Goal: Transaction & Acquisition: Book appointment/travel/reservation

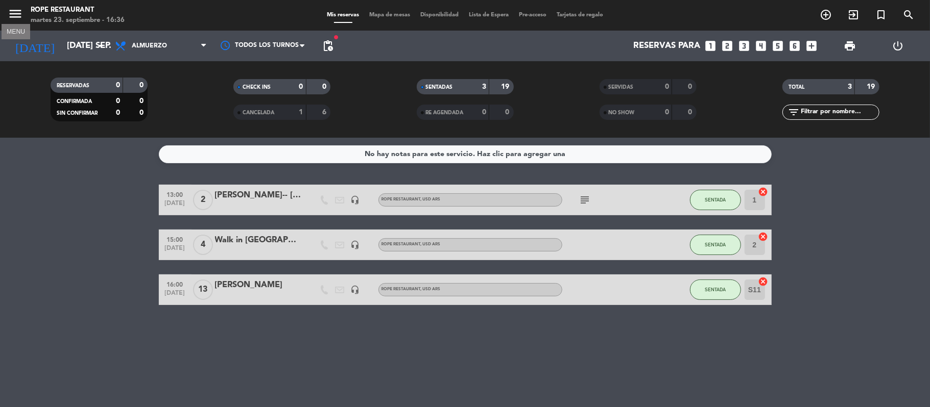
click at [15, 11] on icon "menu" at bounding box center [15, 13] width 15 height 15
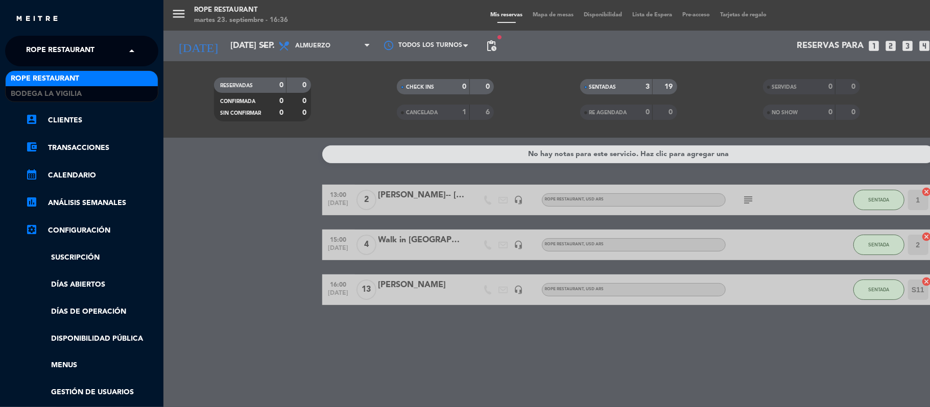
click at [35, 45] on span "Rope restaurant" at bounding box center [60, 50] width 68 height 21
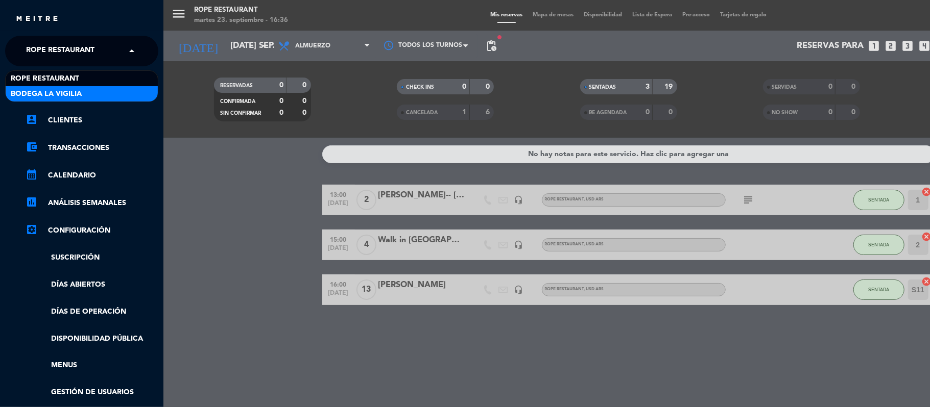
click at [50, 91] on span "Bodega La Vigilia" at bounding box center [46, 94] width 71 height 12
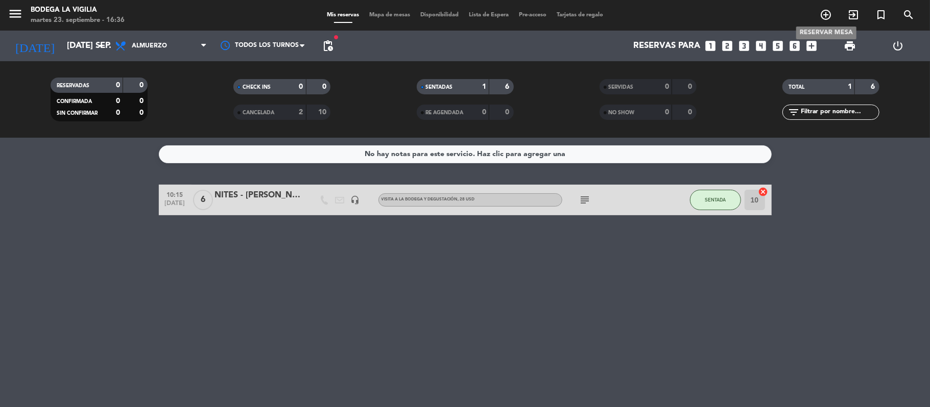
click at [821, 15] on icon "add_circle_outline" at bounding box center [826, 15] width 12 height 12
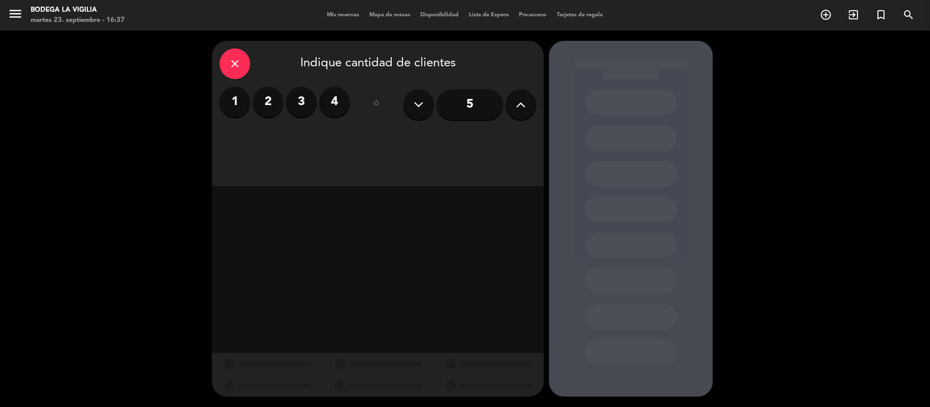
click at [269, 102] on label "2" at bounding box center [268, 102] width 31 height 31
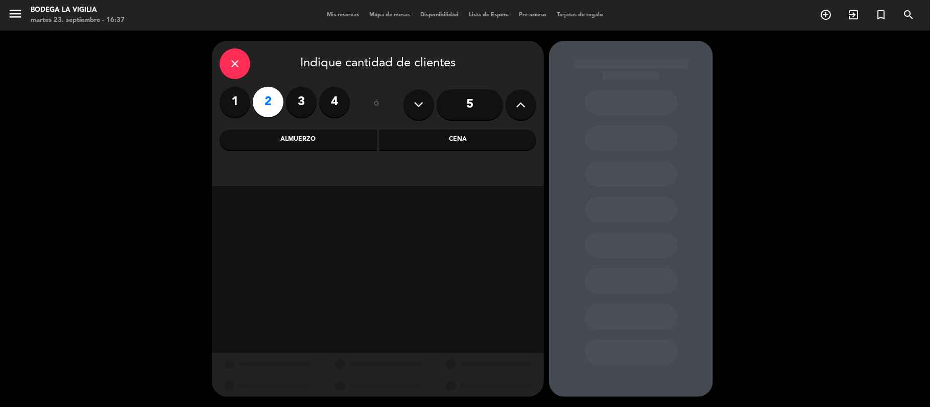
click at [280, 142] on div "Almuerzo" at bounding box center [298, 140] width 157 height 20
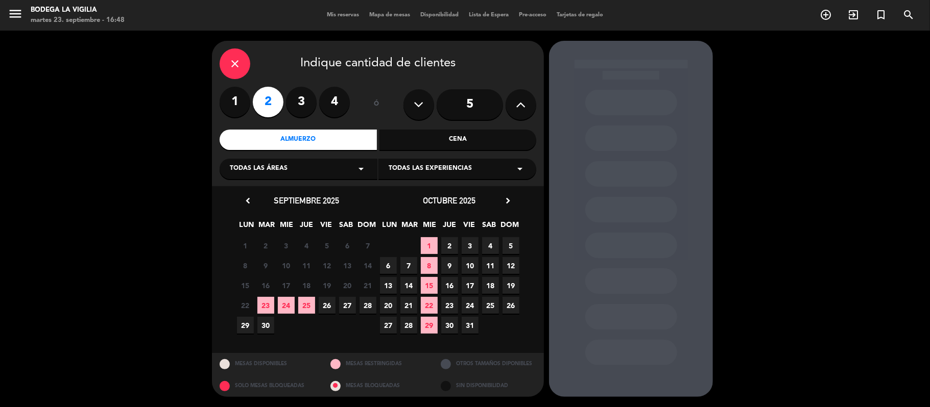
click at [504, 200] on icon "chevron_right" at bounding box center [507, 201] width 11 height 11
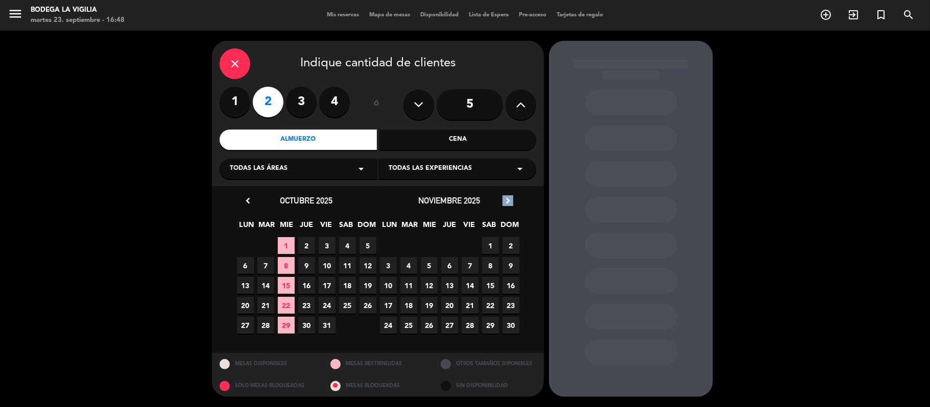
click at [504, 200] on icon "chevron_right" at bounding box center [507, 201] width 11 height 11
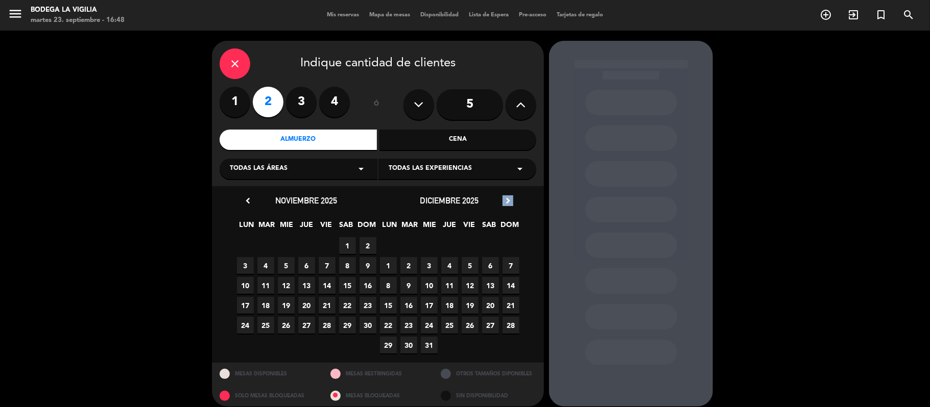
click at [503, 201] on icon "chevron_right" at bounding box center [507, 201] width 11 height 11
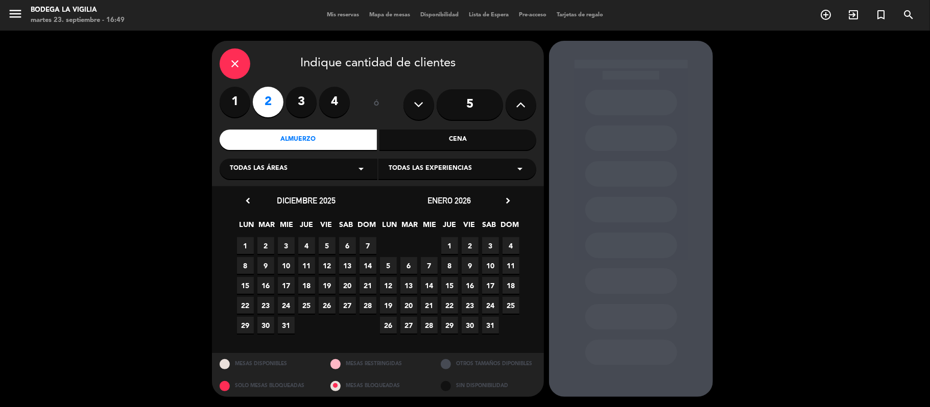
click at [410, 262] on span "6" at bounding box center [408, 265] width 17 height 17
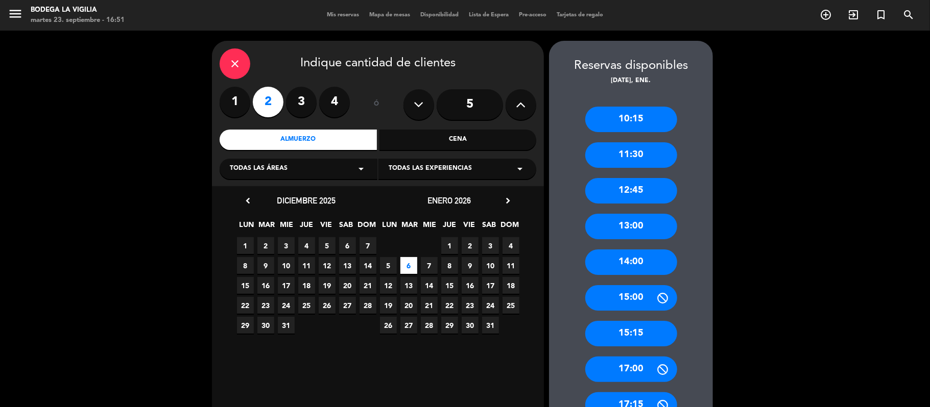
click at [622, 119] on div "10:15" at bounding box center [631, 120] width 92 height 26
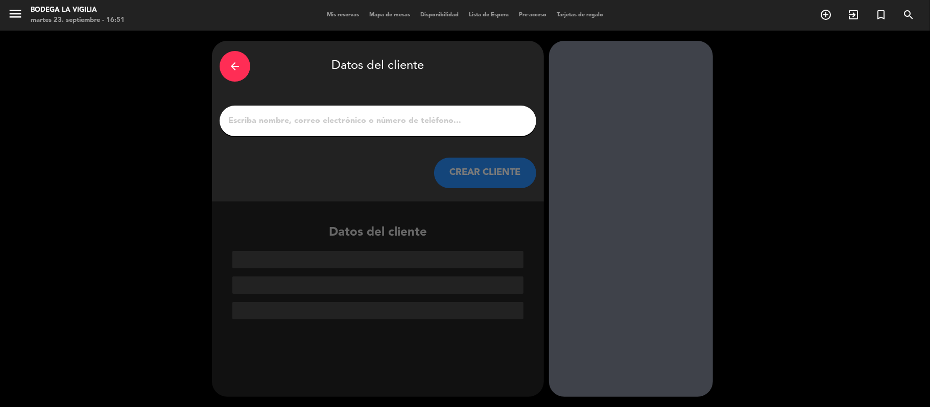
click at [291, 117] on input "1" at bounding box center [377, 121] width 301 height 14
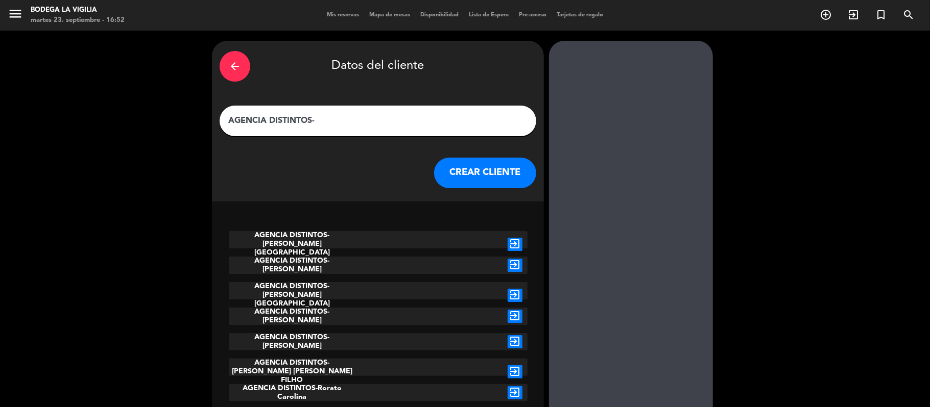
click at [339, 123] on input "AGENCIA DISTINTOS-" at bounding box center [377, 121] width 301 height 14
paste input "[PERSON_NAME]"
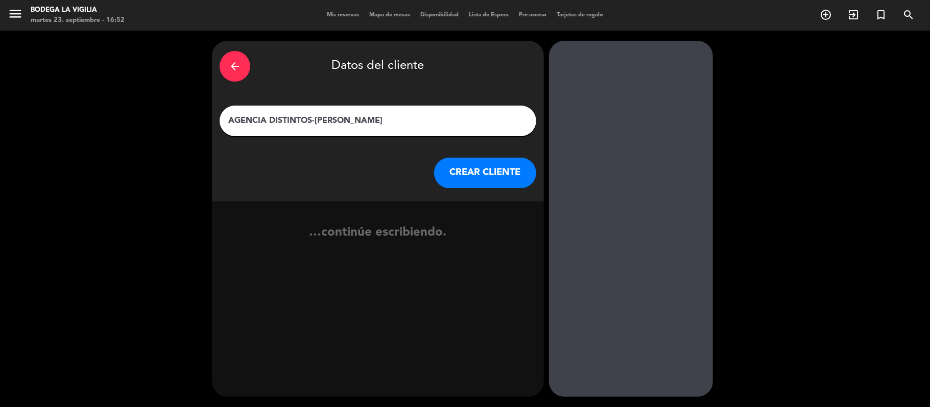
type input "AGENCIA DISTINTOS-[PERSON_NAME]"
click at [452, 172] on button "CREAR CLIENTE" at bounding box center [485, 173] width 102 height 31
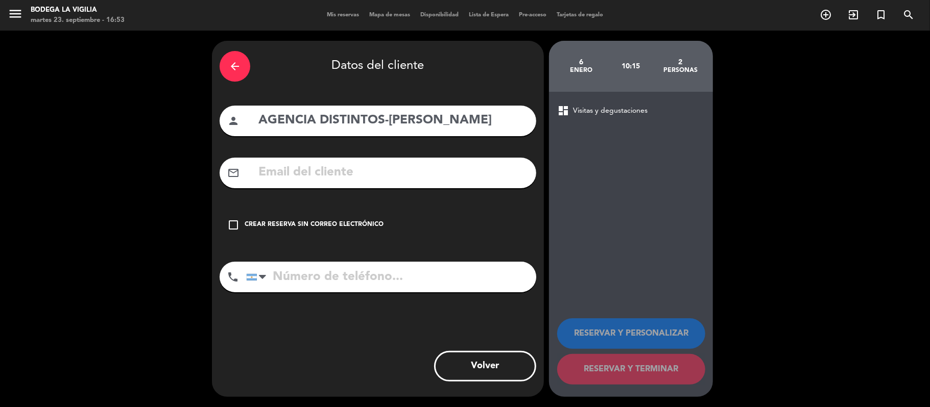
click at [274, 222] on div "Crear reserva sin correo electrónico" at bounding box center [314, 225] width 139 height 10
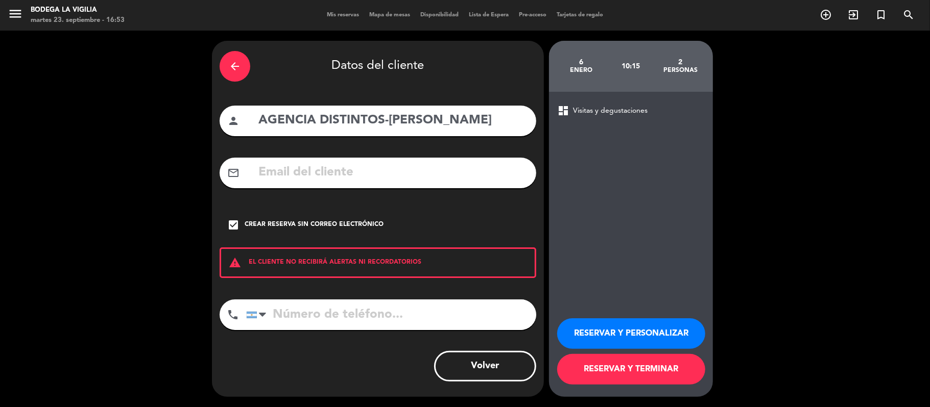
click at [617, 339] on button "RESERVAR Y PERSONALIZAR" at bounding box center [631, 334] width 148 height 31
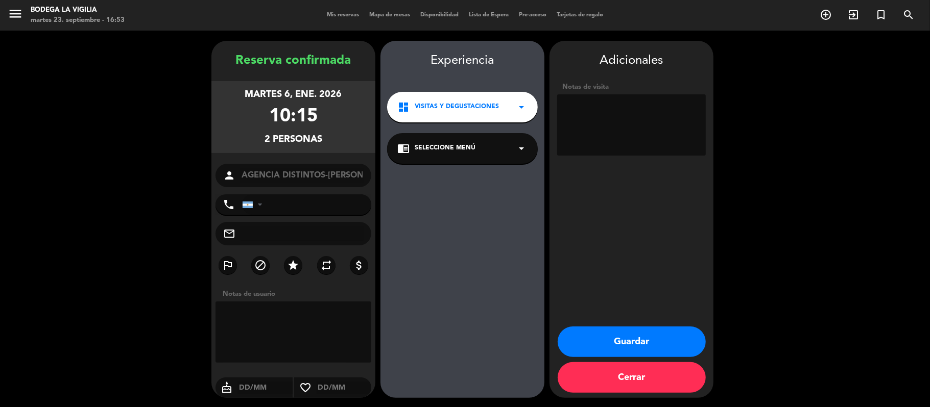
click at [654, 112] on textarea at bounding box center [631, 124] width 149 height 61
paste textarea "Hola chicos, buenas tardes como estan?? les envio la siguiente reserva: 6/1 [PE…"
type textarea "Hola chicos, buenas tardes como estan?? les envio la siguiente reserva: 6/1 [PE…"
drag, startPoint x: 637, startPoint y: 338, endPoint x: 627, endPoint y: 333, distance: 11.2
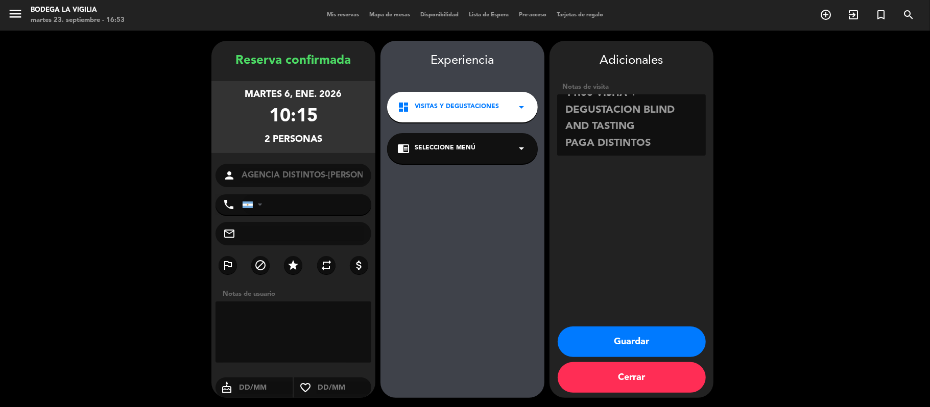
click at [637, 339] on button "Guardar" at bounding box center [632, 342] width 148 height 31
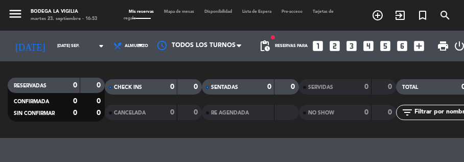
click at [295, 88] on strong "0" at bounding box center [294, 86] width 6 height 7
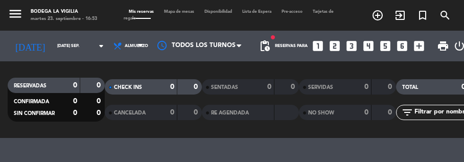
click at [307, 79] on div "SERVIDAS 0 0" at bounding box center [347, 86] width 97 height 15
